Goal: Book appointment/travel/reservation

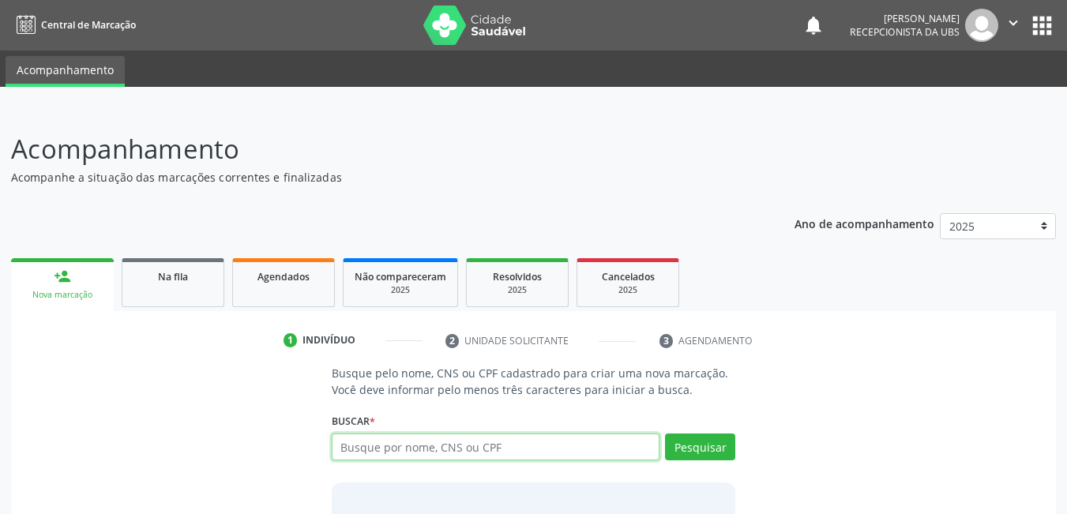
click at [415, 442] on input "text" at bounding box center [496, 446] width 328 height 27
type input "703505024146330"
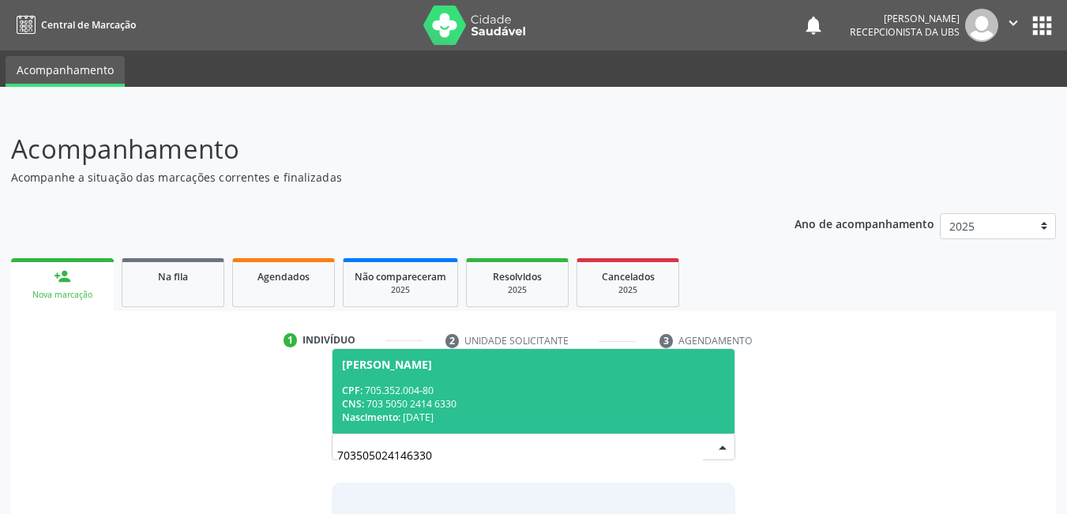
click at [436, 410] on div "CNS: 703 5050 2414 6330" at bounding box center [534, 403] width 384 height 13
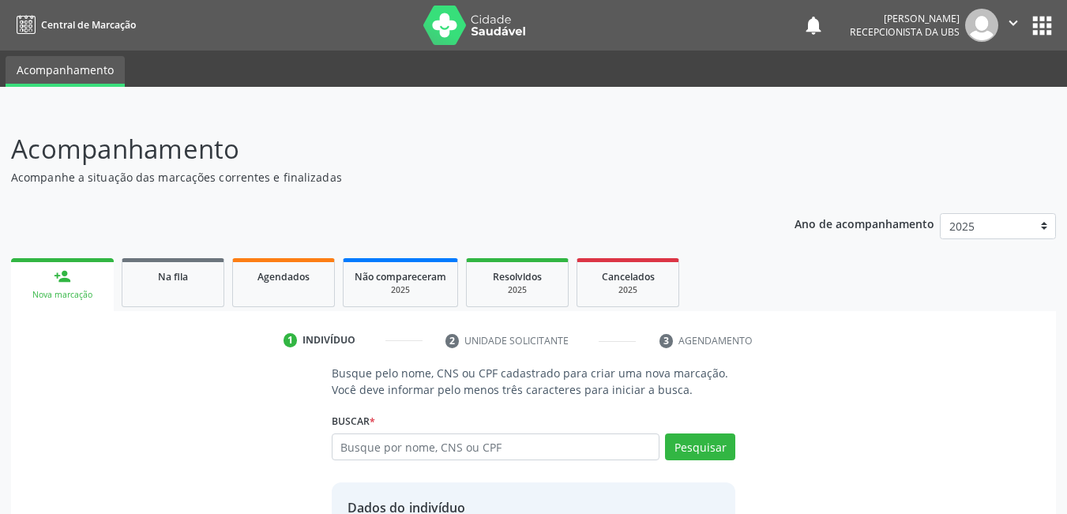
scroll to position [108, 0]
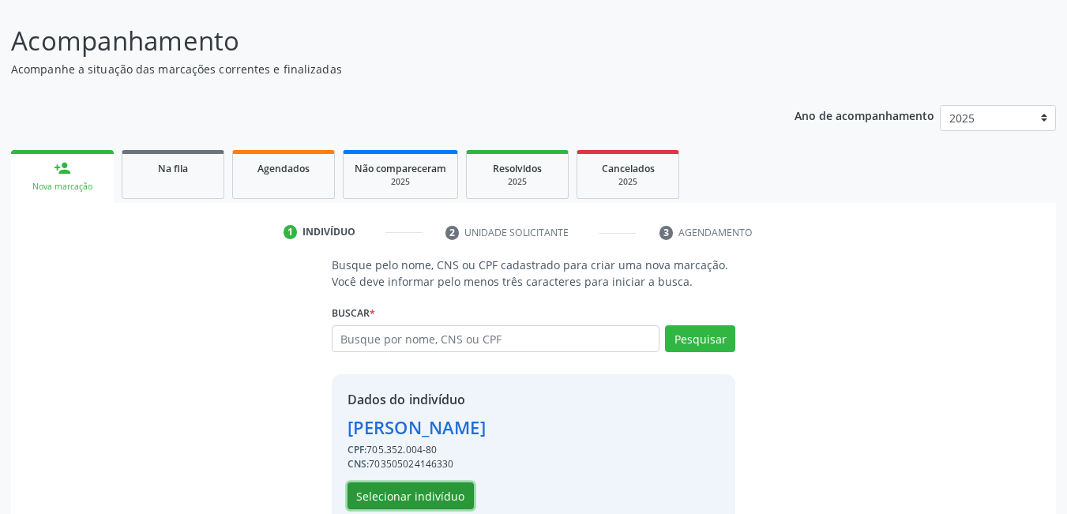
click at [427, 497] on button "Selecionar indivíduo" at bounding box center [410, 495] width 126 height 27
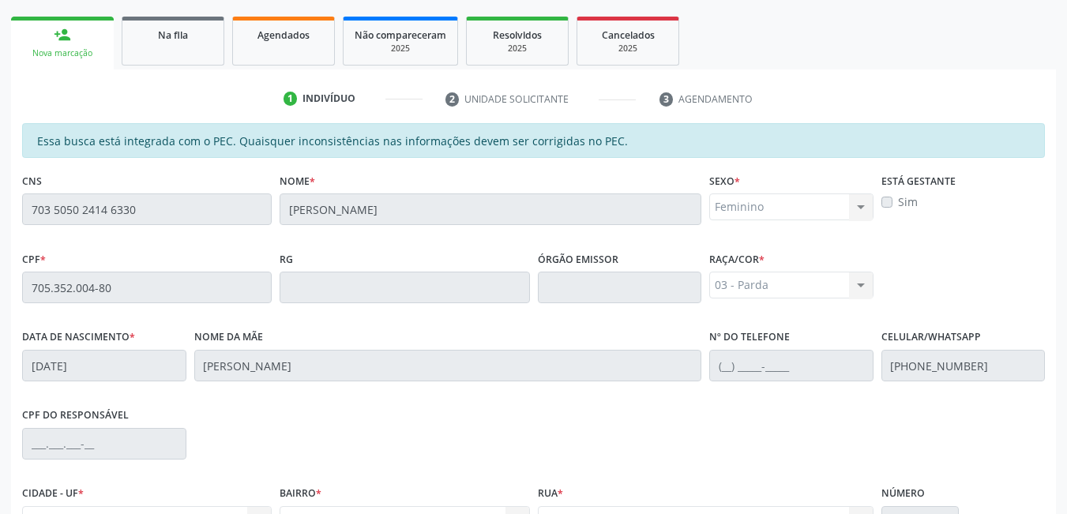
scroll to position [410, 0]
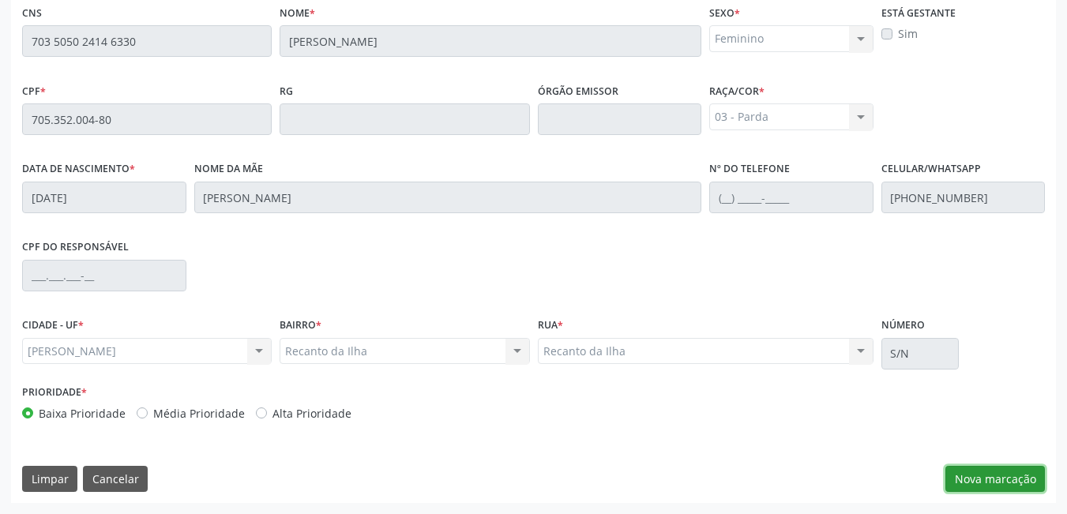
click at [989, 471] on button "Nova marcação" at bounding box center [994, 479] width 99 height 27
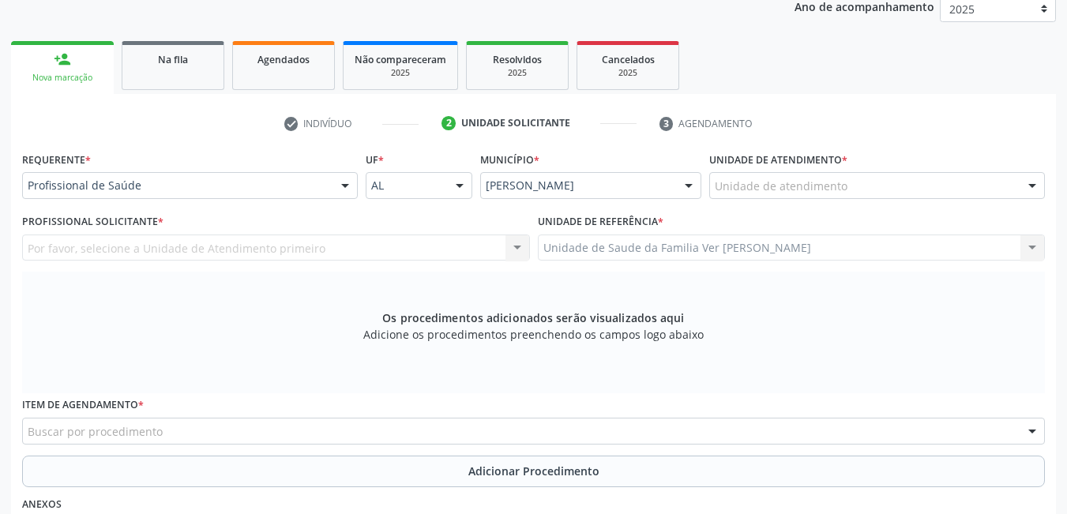
scroll to position [211, 0]
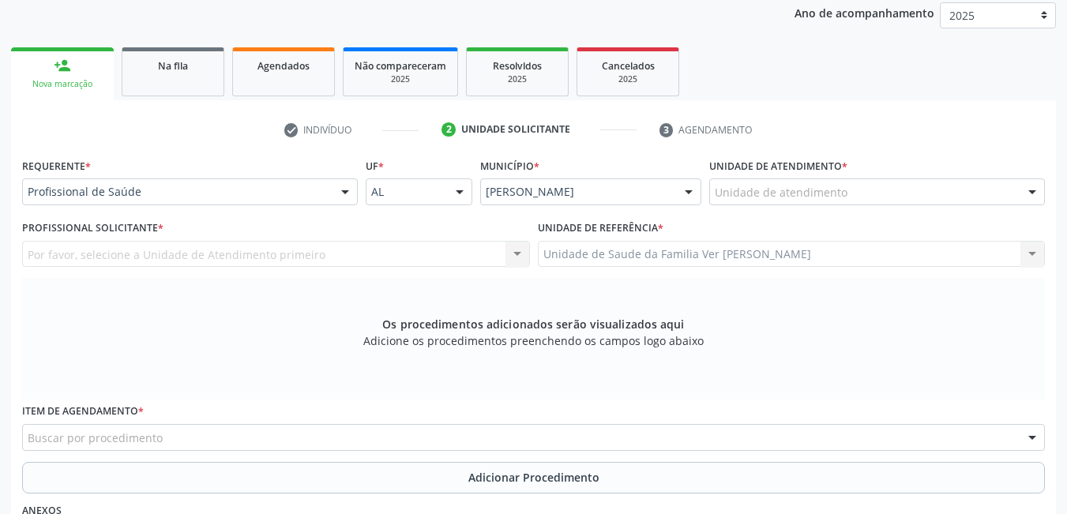
click at [871, 182] on div "Unidade de atendimento" at bounding box center [877, 191] width 336 height 27
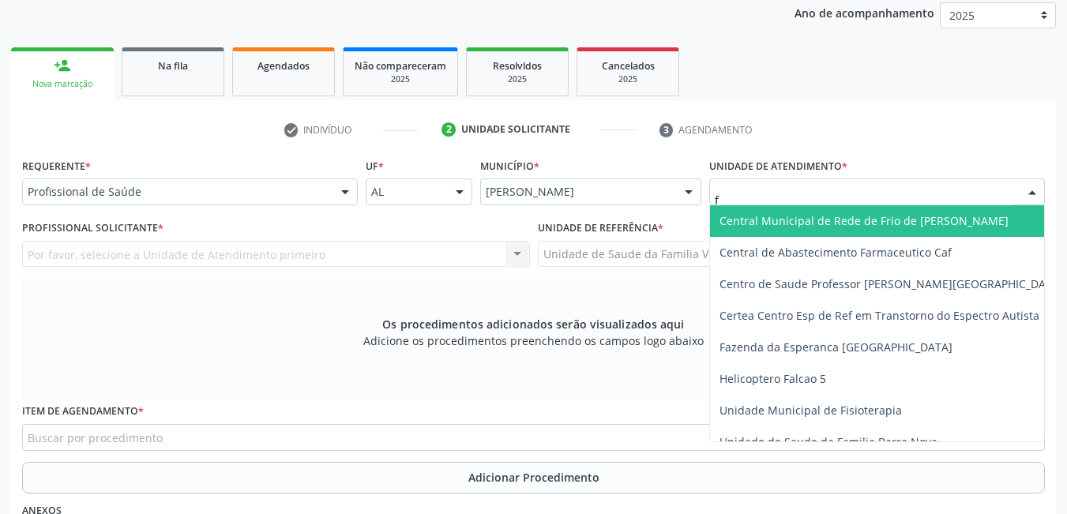
type input "fl"
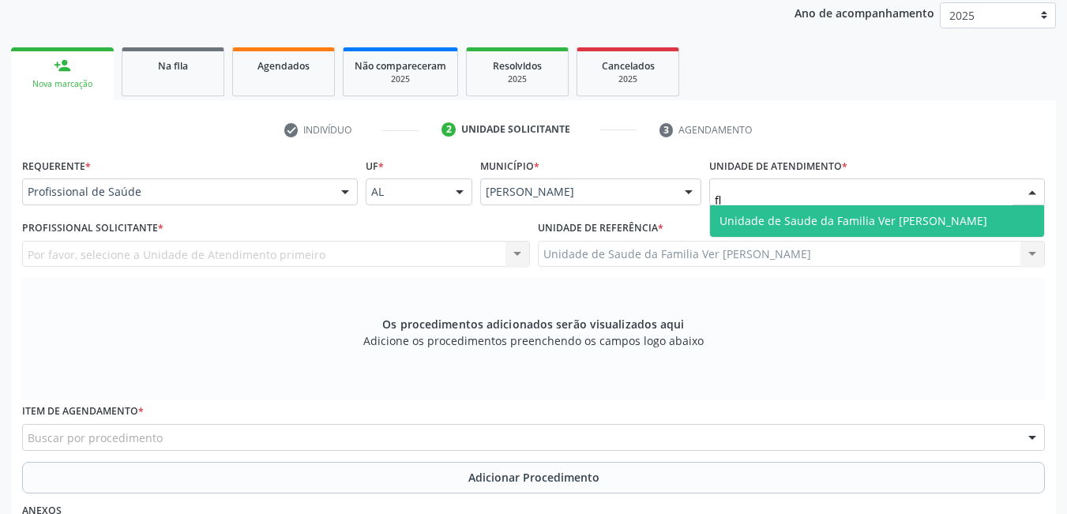
click at [824, 219] on span "Unidade de Saude da Familia Ver [PERSON_NAME]" at bounding box center [853, 220] width 268 height 15
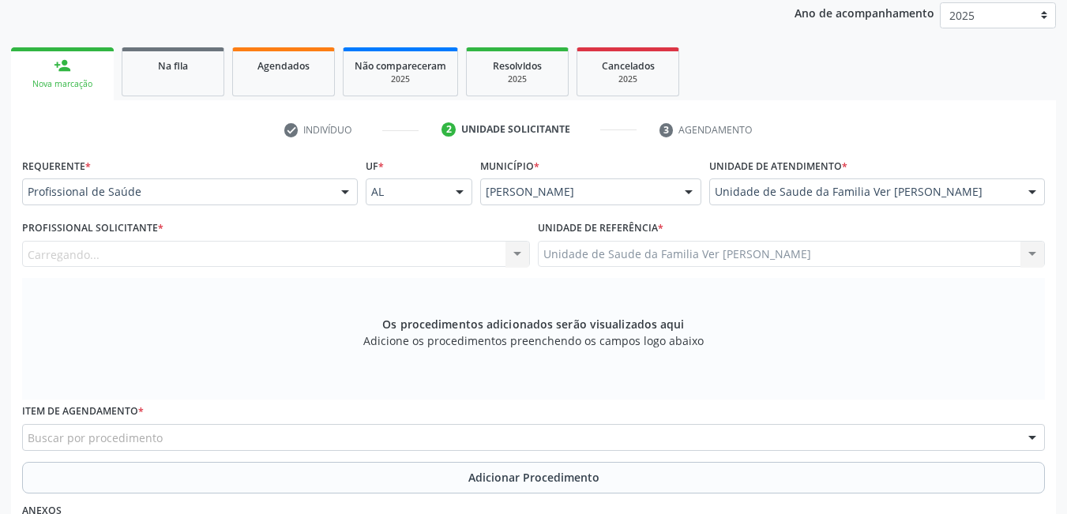
click at [419, 253] on div "Carregando..." at bounding box center [276, 254] width 508 height 27
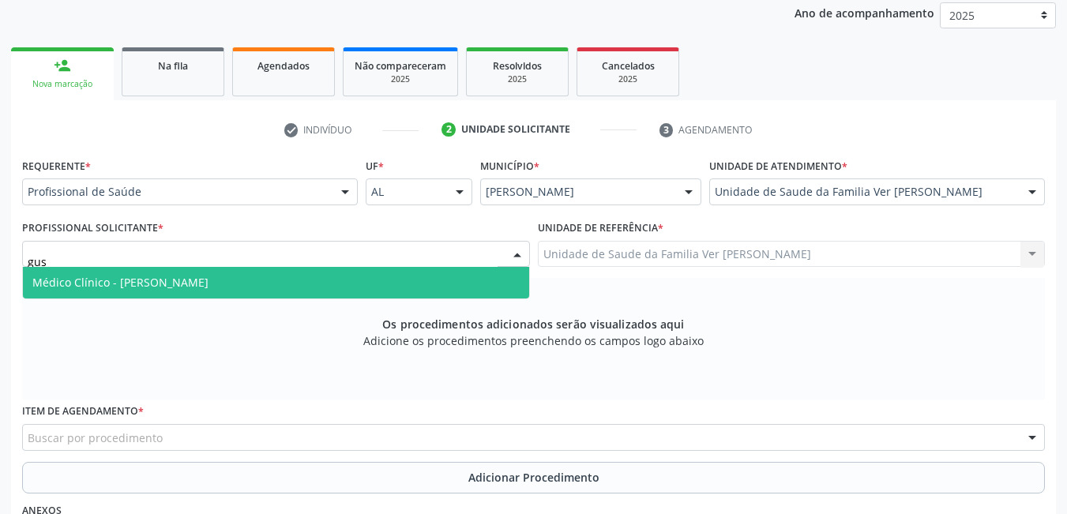
type input "gust"
click at [404, 277] on span "Médico Clínico - [PERSON_NAME]" at bounding box center [276, 283] width 506 height 32
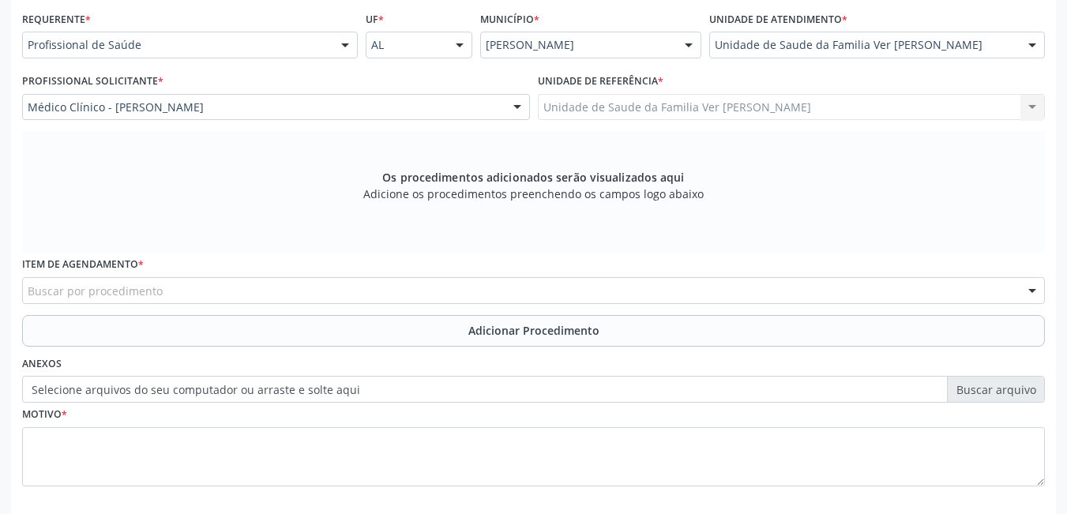
scroll to position [365, 0]
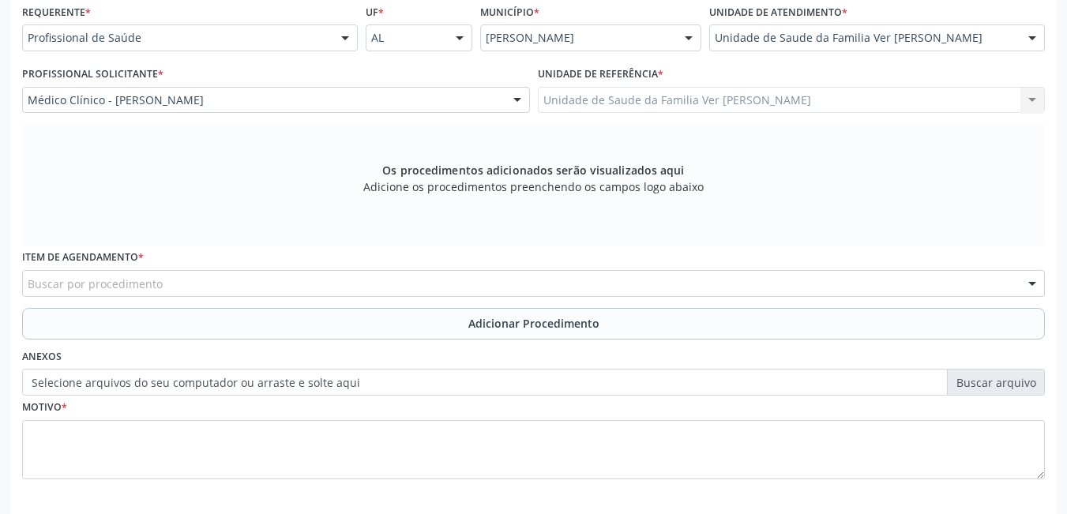
click at [388, 278] on div "Buscar por procedimento" at bounding box center [533, 283] width 1022 height 27
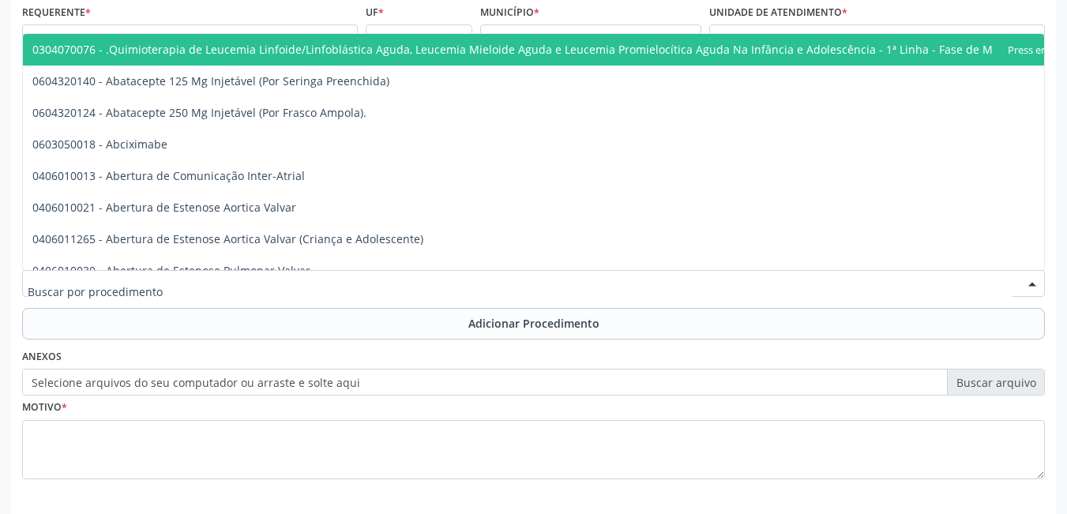
click at [305, 280] on input "text" at bounding box center [520, 292] width 984 height 32
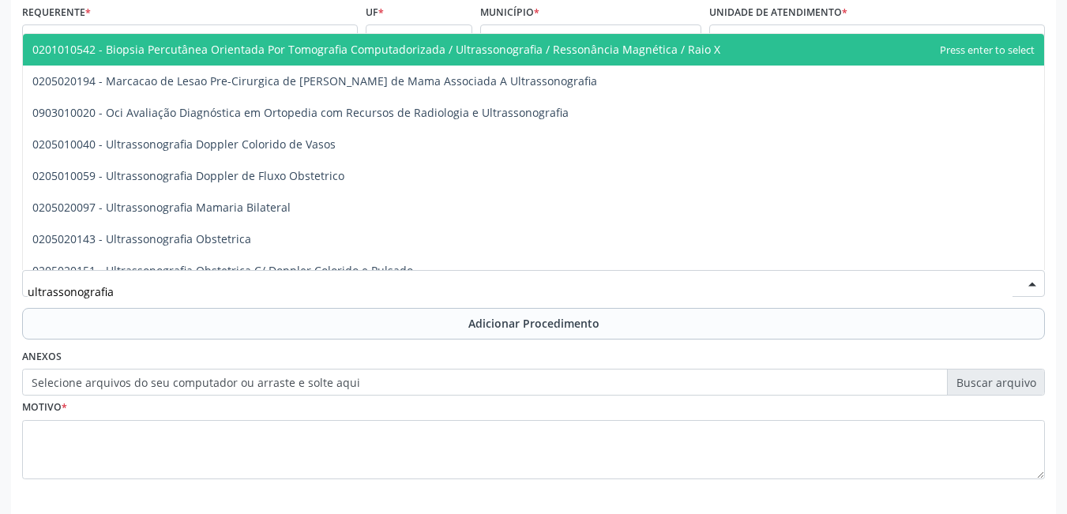
type input "ultrassonografia p"
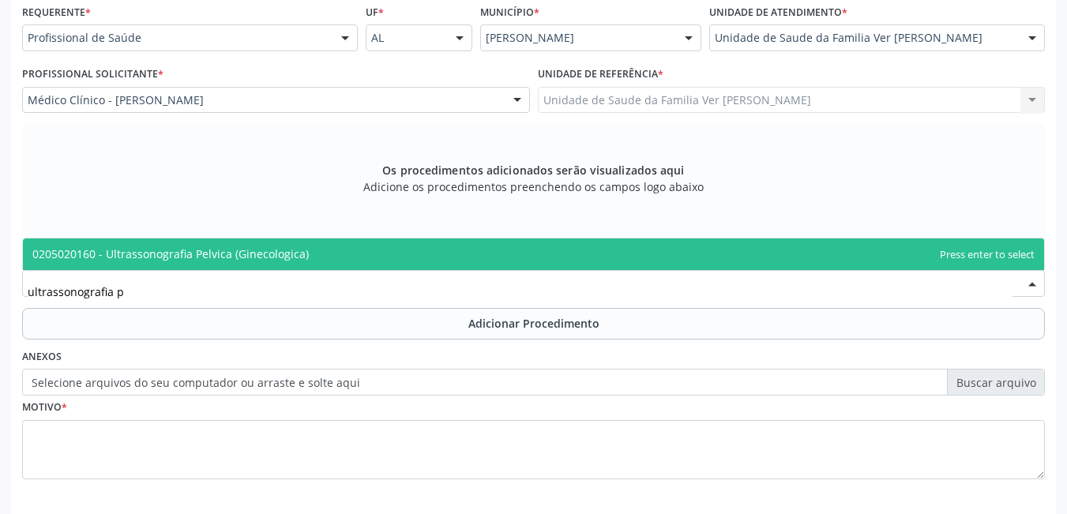
click at [291, 253] on span "0205020160 - Ultrassonografia Pelvica (Ginecologica)" at bounding box center [170, 253] width 276 height 15
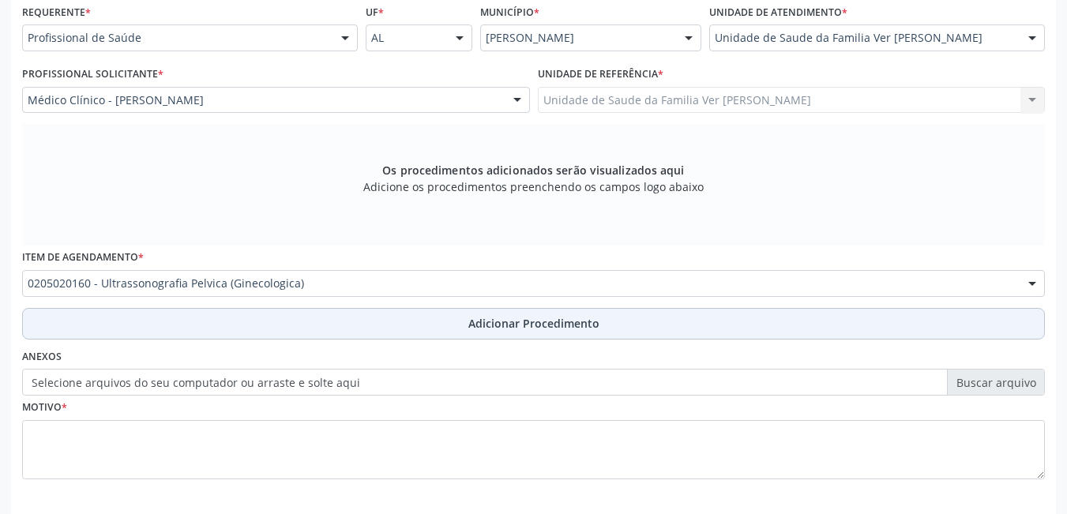
click at [242, 322] on button "Adicionar Procedimento" at bounding box center [533, 324] width 1022 height 32
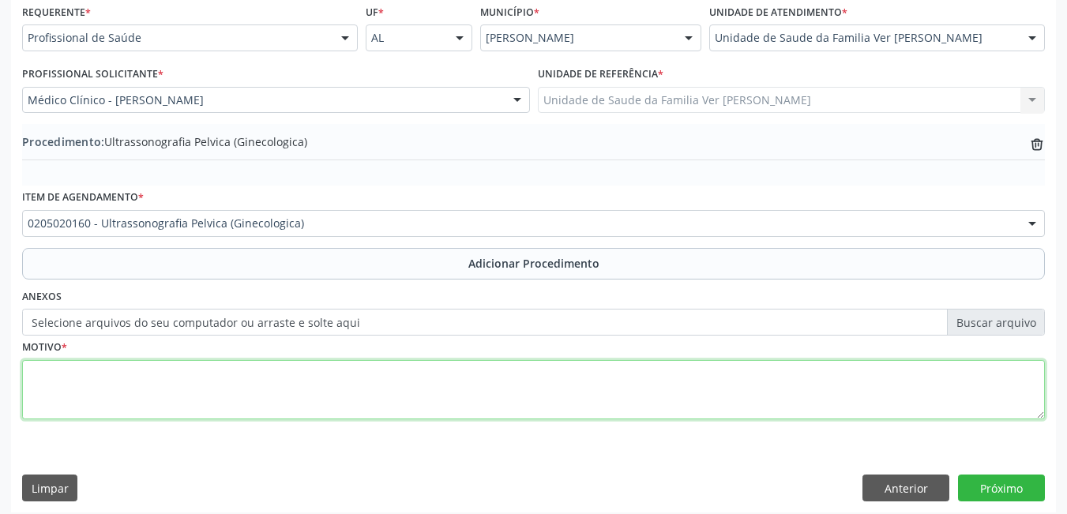
click at [190, 374] on textarea at bounding box center [533, 390] width 1022 height 60
type textarea "não da para entender"
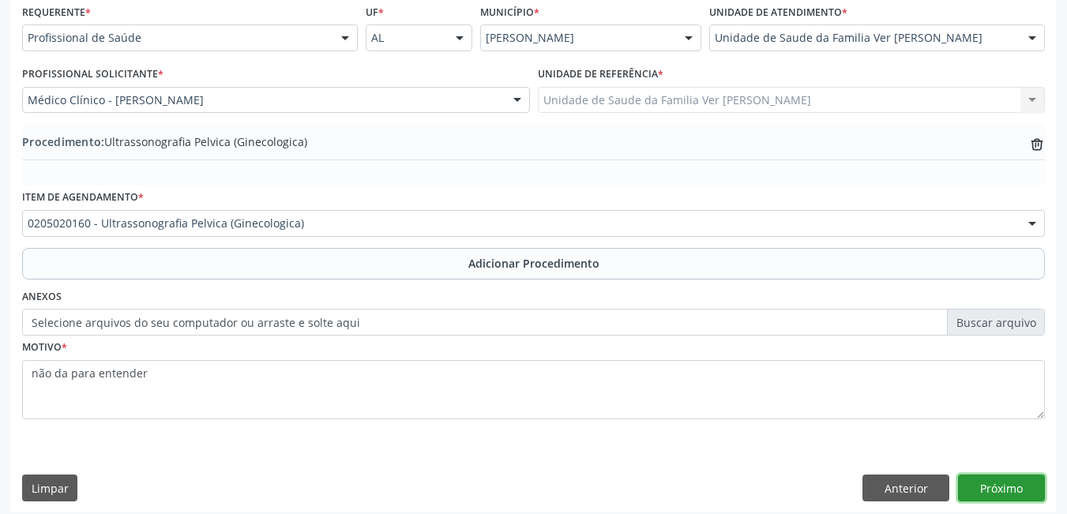
click at [986, 489] on button "Próximo" at bounding box center [1001, 487] width 87 height 27
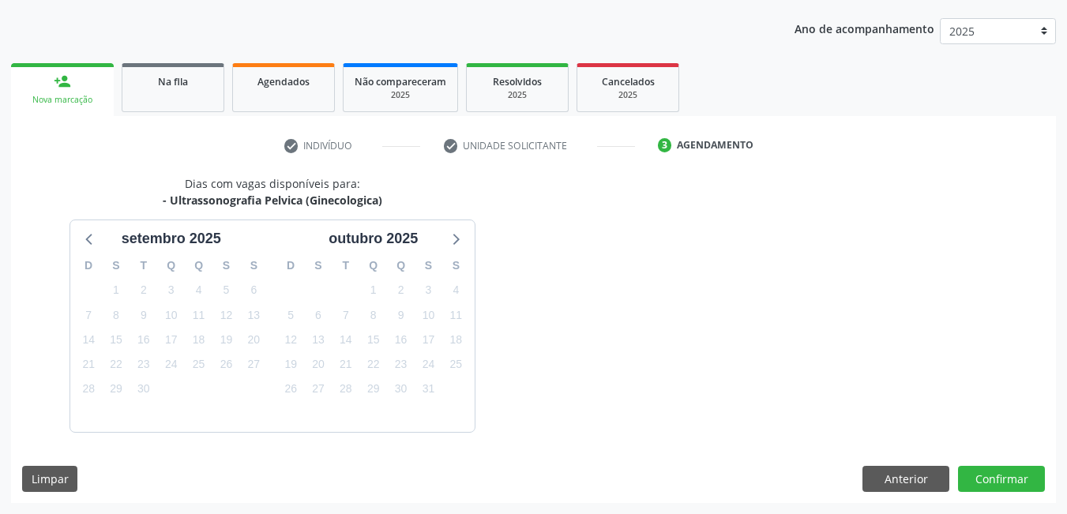
scroll to position [242, 0]
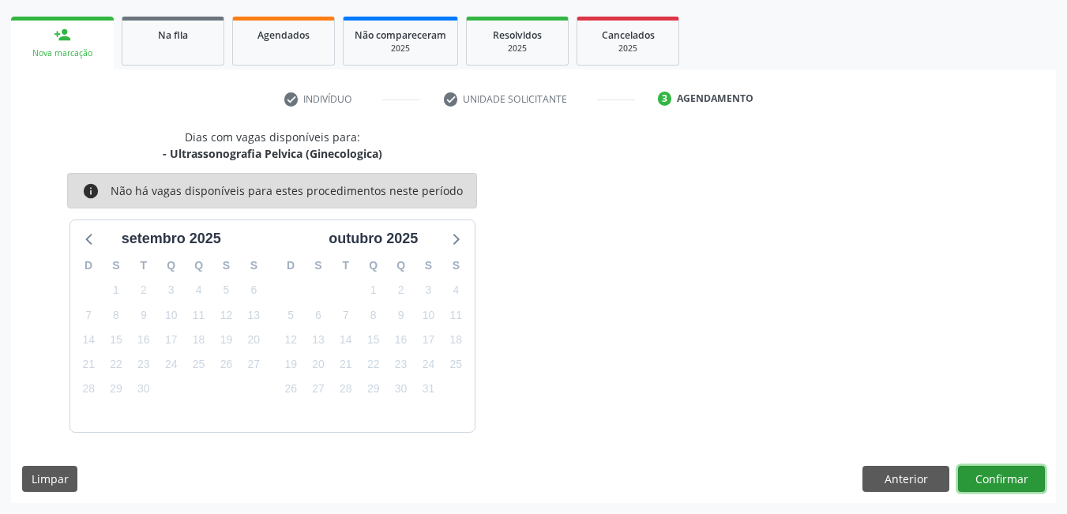
click at [986, 489] on button "Confirmar" at bounding box center [1001, 479] width 87 height 27
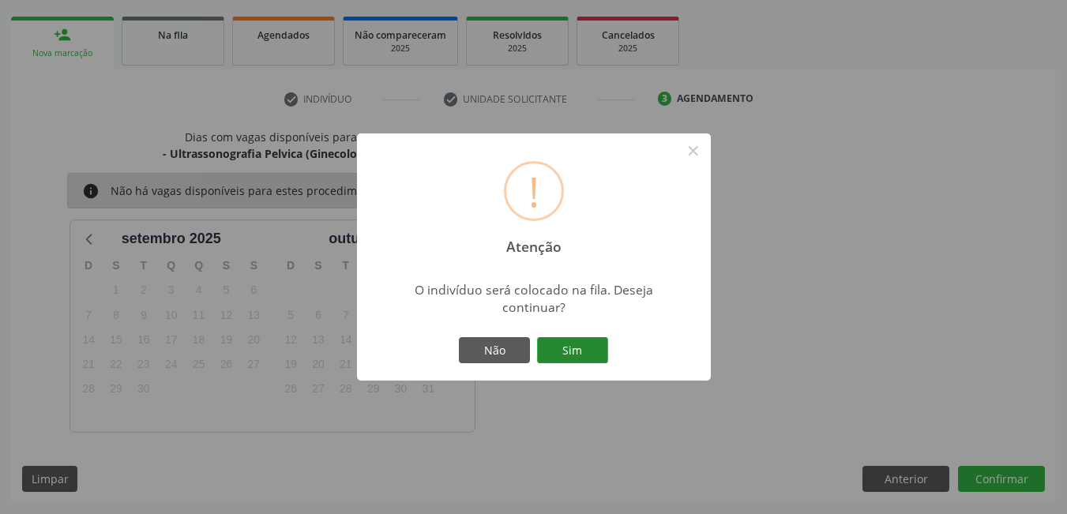
click at [585, 361] on button "Sim" at bounding box center [572, 350] width 71 height 27
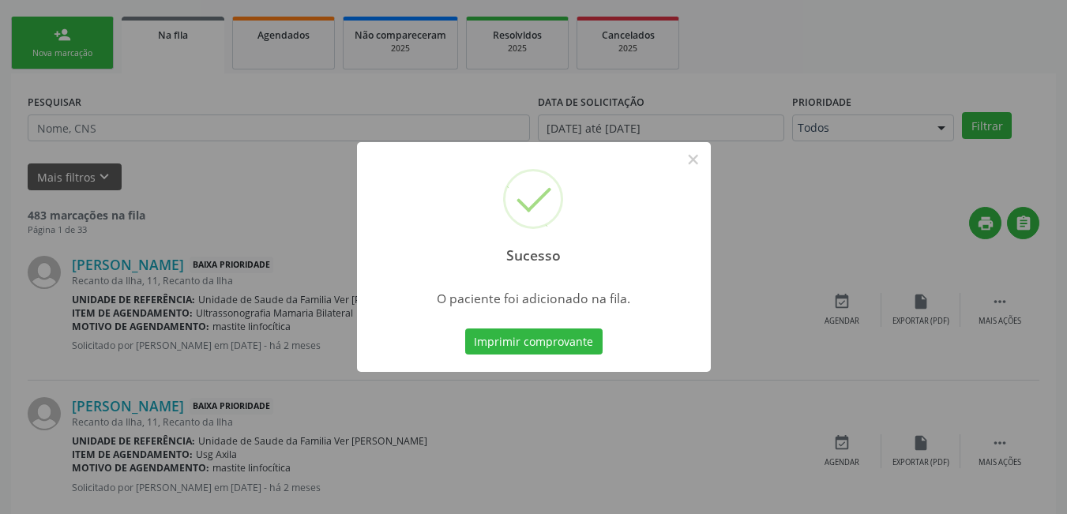
scroll to position [29, 0]
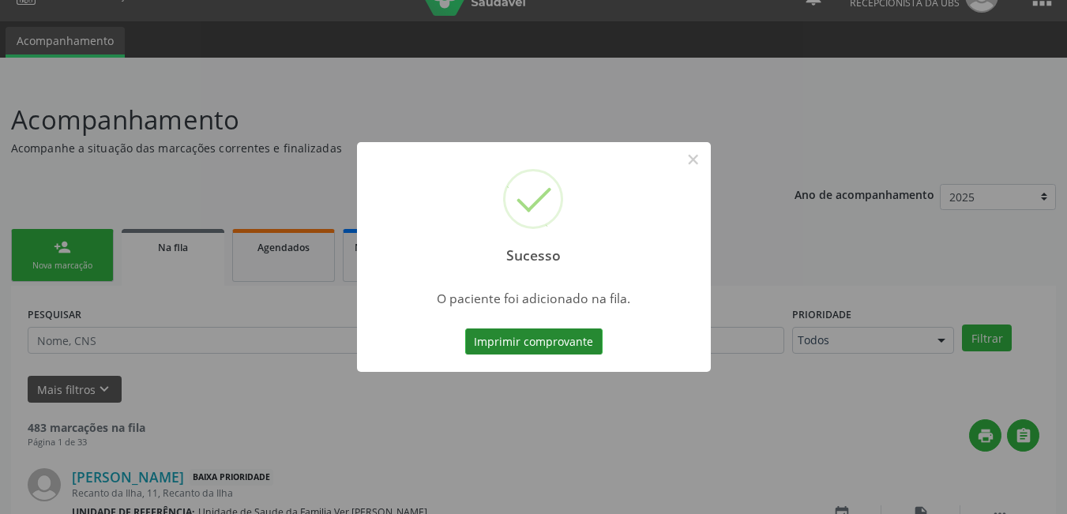
click at [568, 348] on button "Imprimir comprovante" at bounding box center [533, 341] width 137 height 27
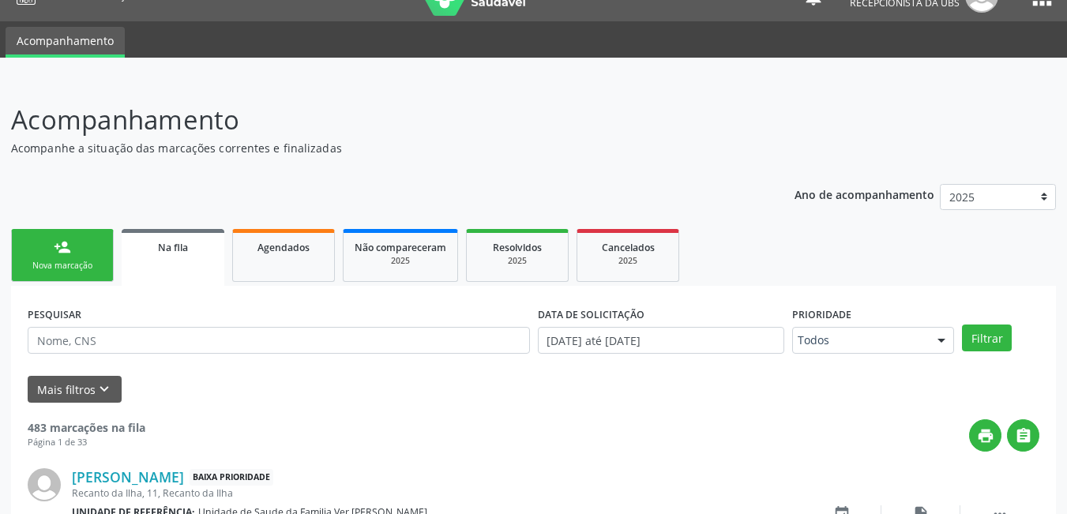
click at [72, 251] on link "person_add Nova marcação" at bounding box center [62, 255] width 103 height 53
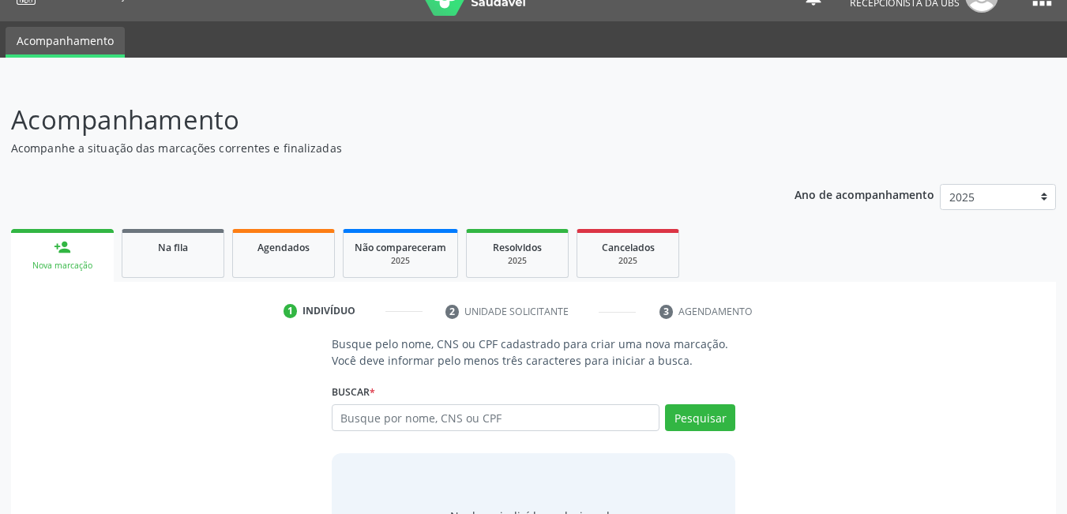
click at [524, 421] on input "text" at bounding box center [496, 417] width 328 height 27
click at [499, 420] on input "text" at bounding box center [496, 417] width 328 height 27
click at [477, 420] on input "text" at bounding box center [496, 417] width 328 height 27
click at [469, 420] on input "text" at bounding box center [496, 417] width 328 height 27
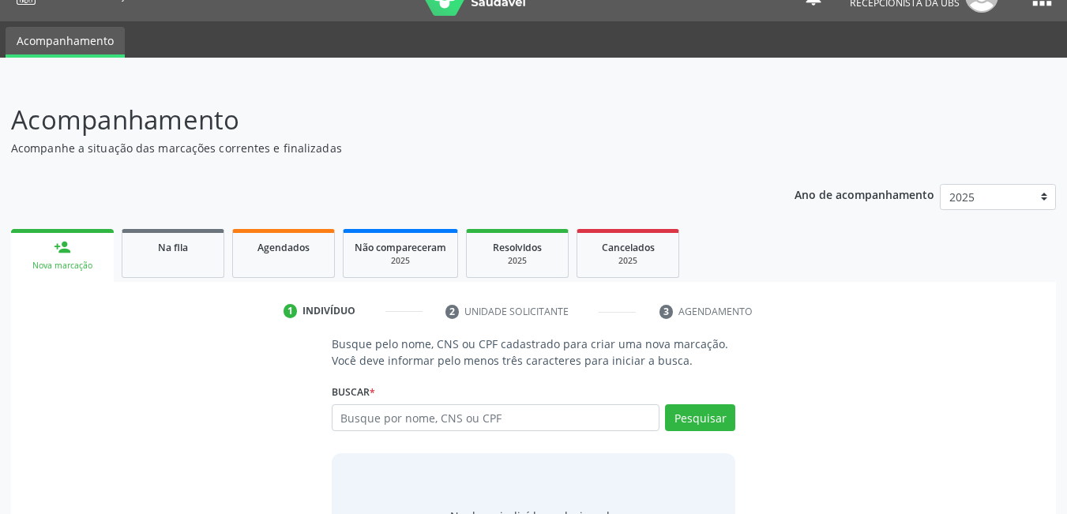
click at [456, 420] on input "text" at bounding box center [496, 417] width 328 height 27
click at [418, 428] on input "text" at bounding box center [496, 417] width 328 height 27
click at [491, 420] on input "text" at bounding box center [496, 417] width 328 height 27
click at [456, 417] on input "text" at bounding box center [496, 417] width 328 height 27
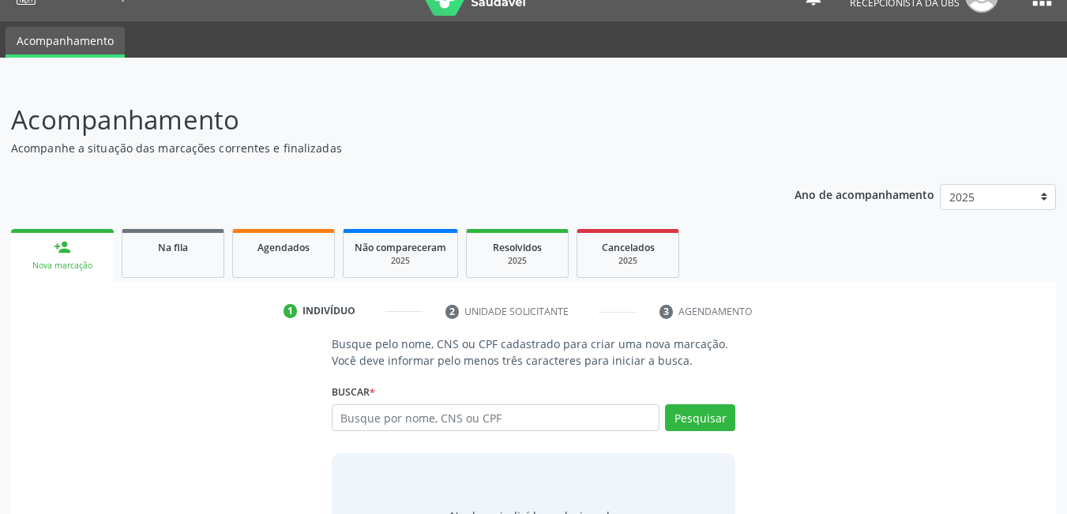
click at [456, 417] on input "text" at bounding box center [496, 417] width 328 height 27
